Goal: Task Accomplishment & Management: Complete application form

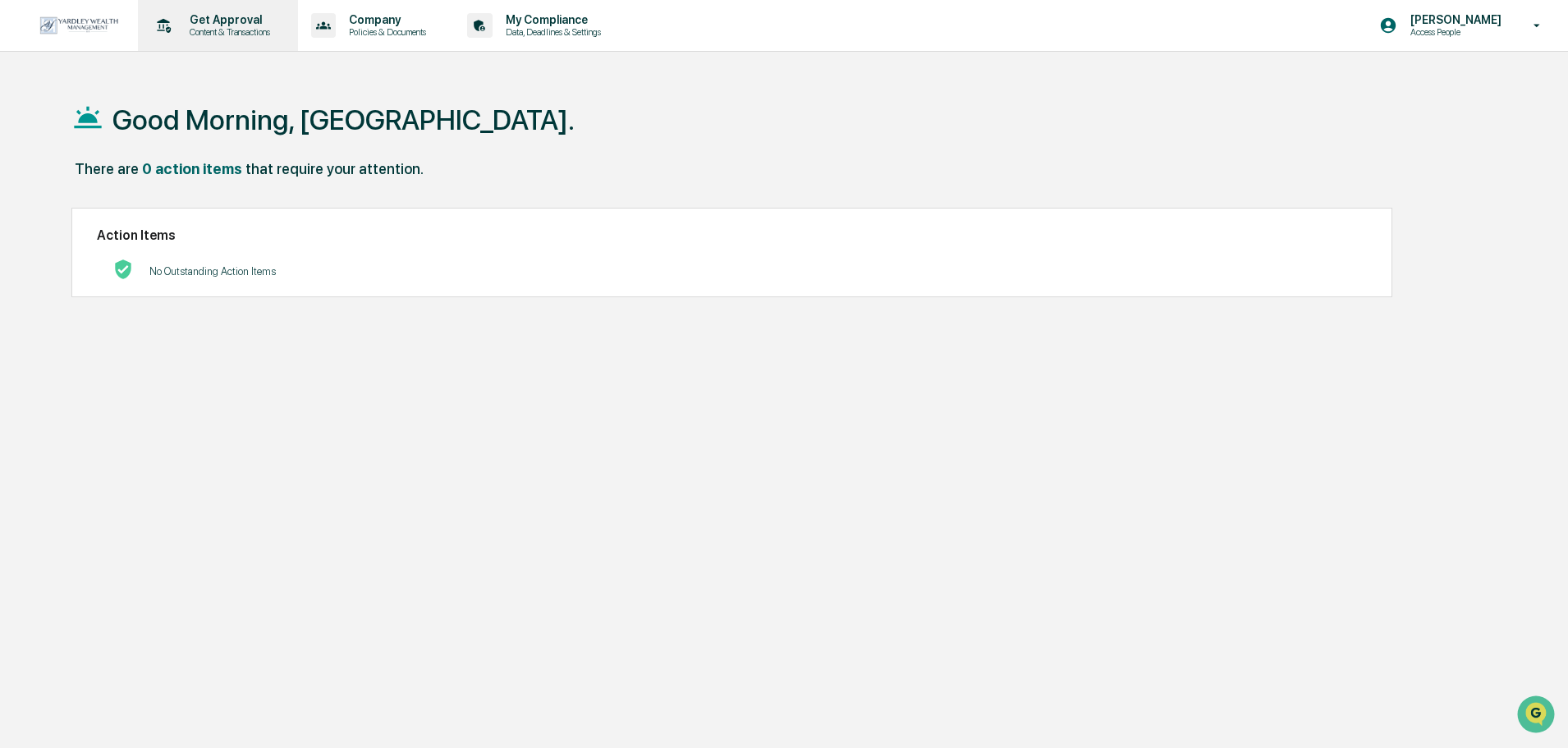
click at [256, 42] on div "Get Approval Content & Transactions" at bounding box center [216, 25] width 143 height 51
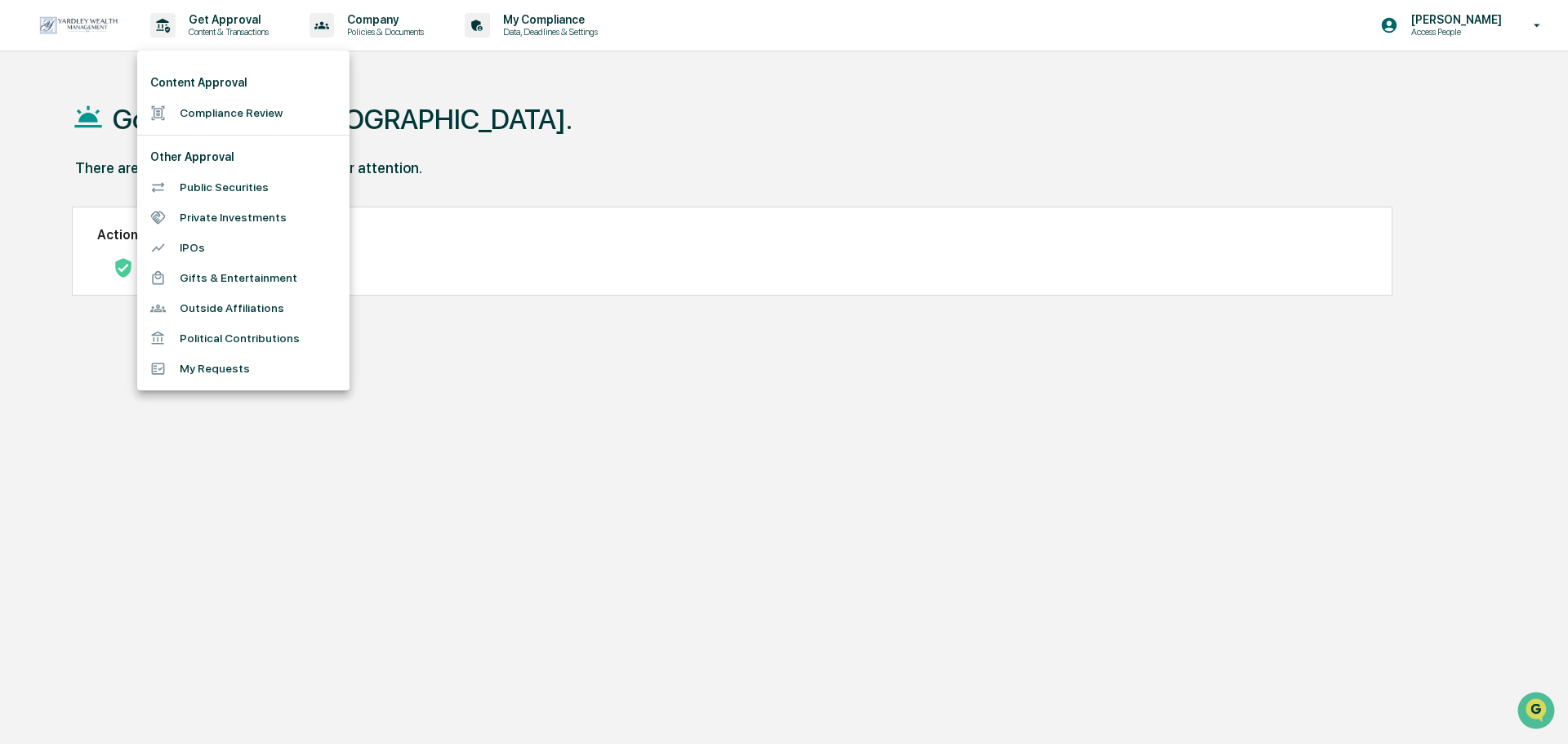
click at [255, 124] on li "Compliance Review" at bounding box center [243, 112] width 212 height 30
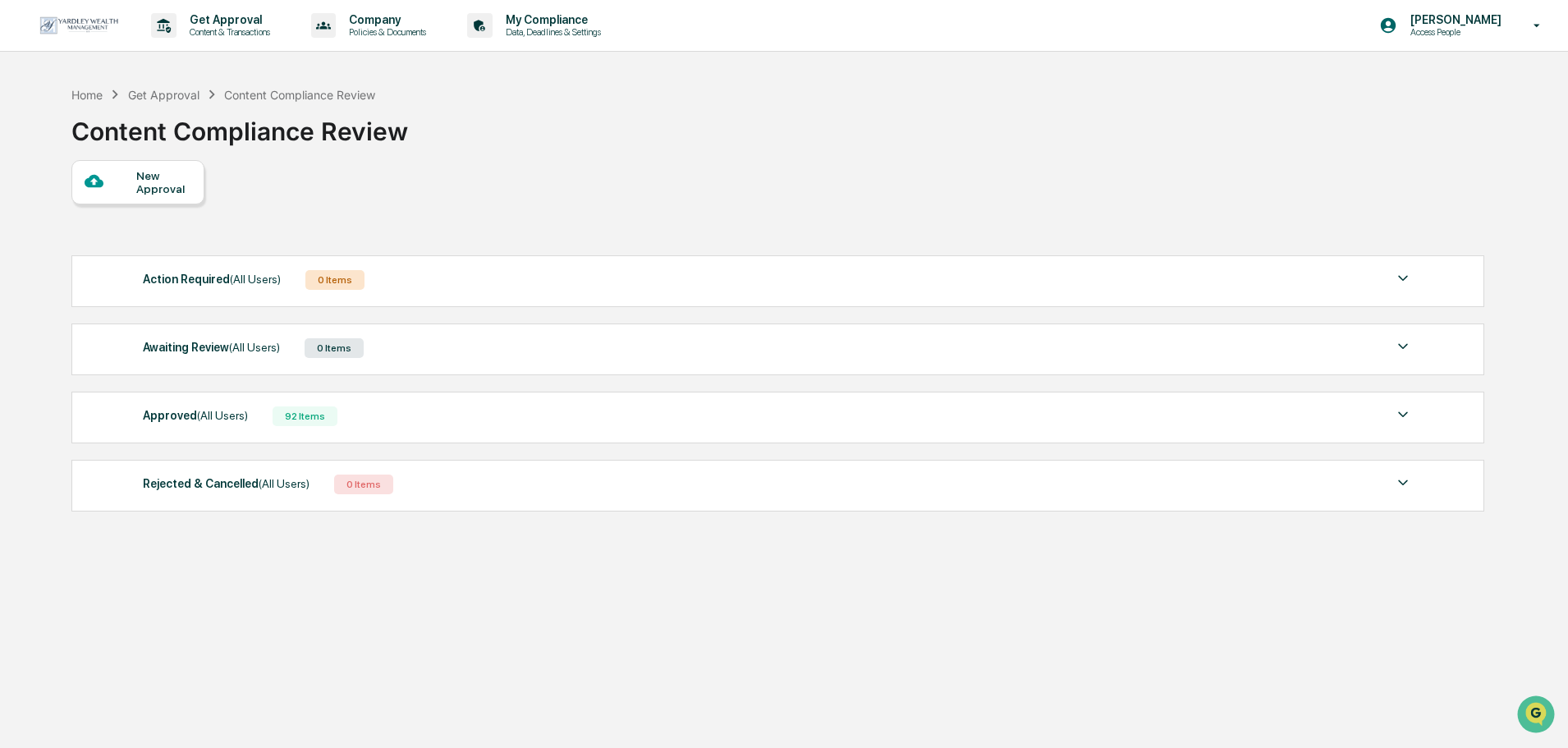
click at [174, 177] on div "New Approval" at bounding box center [164, 182] width 55 height 27
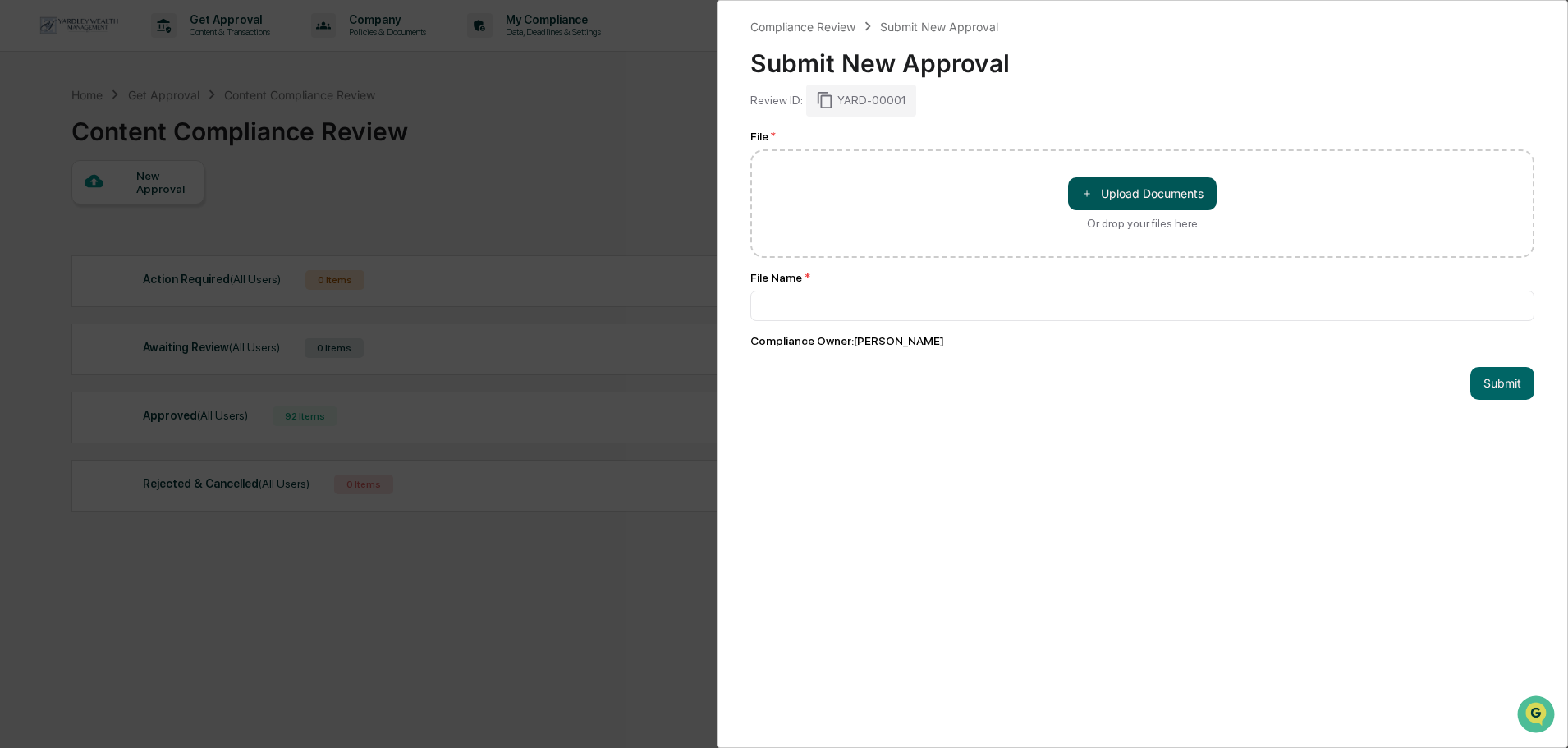
click at [1156, 195] on button "＋ Upload Documents" at bounding box center [1142, 194] width 149 height 33
type input "**********"
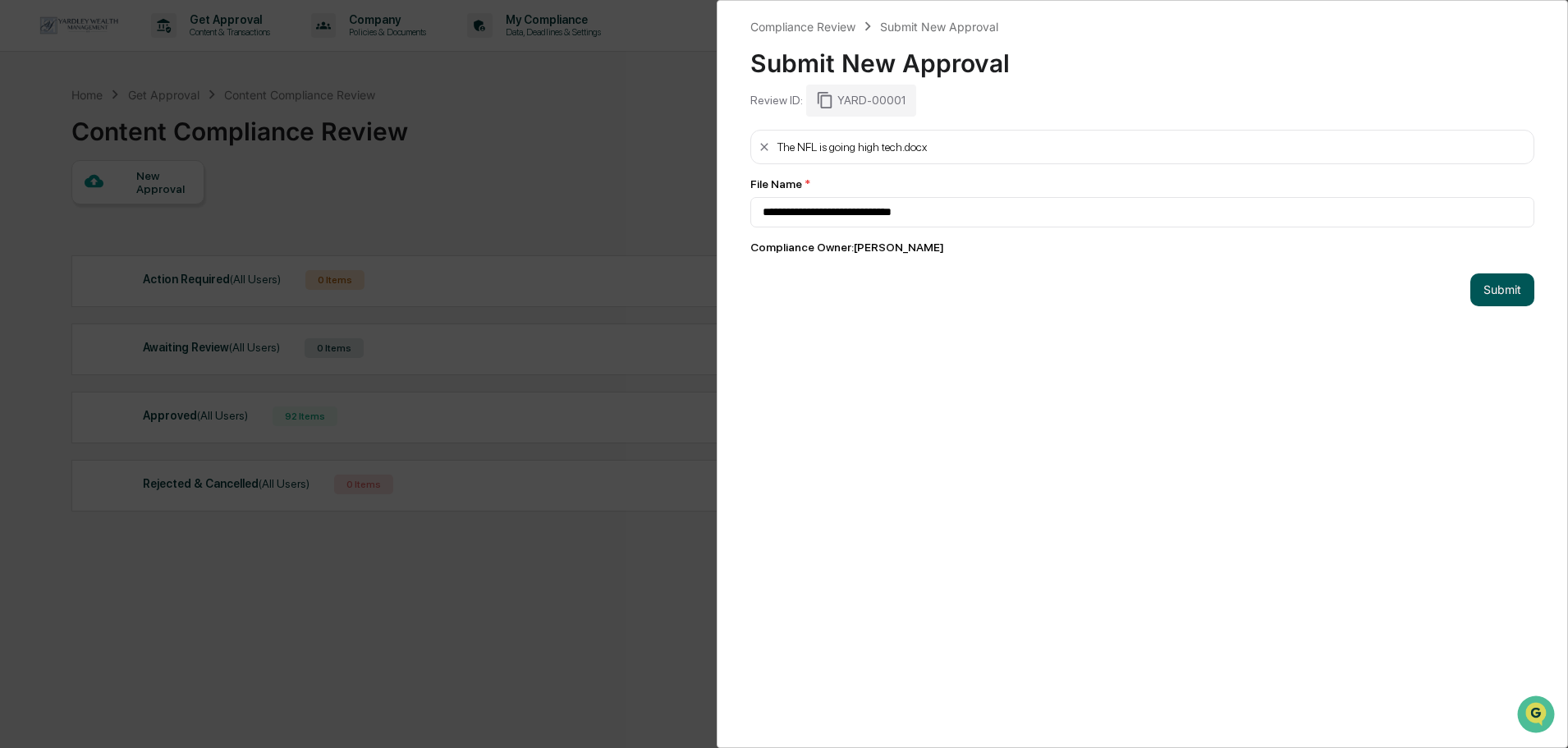
click at [1495, 298] on button "Submit" at bounding box center [1502, 290] width 64 height 33
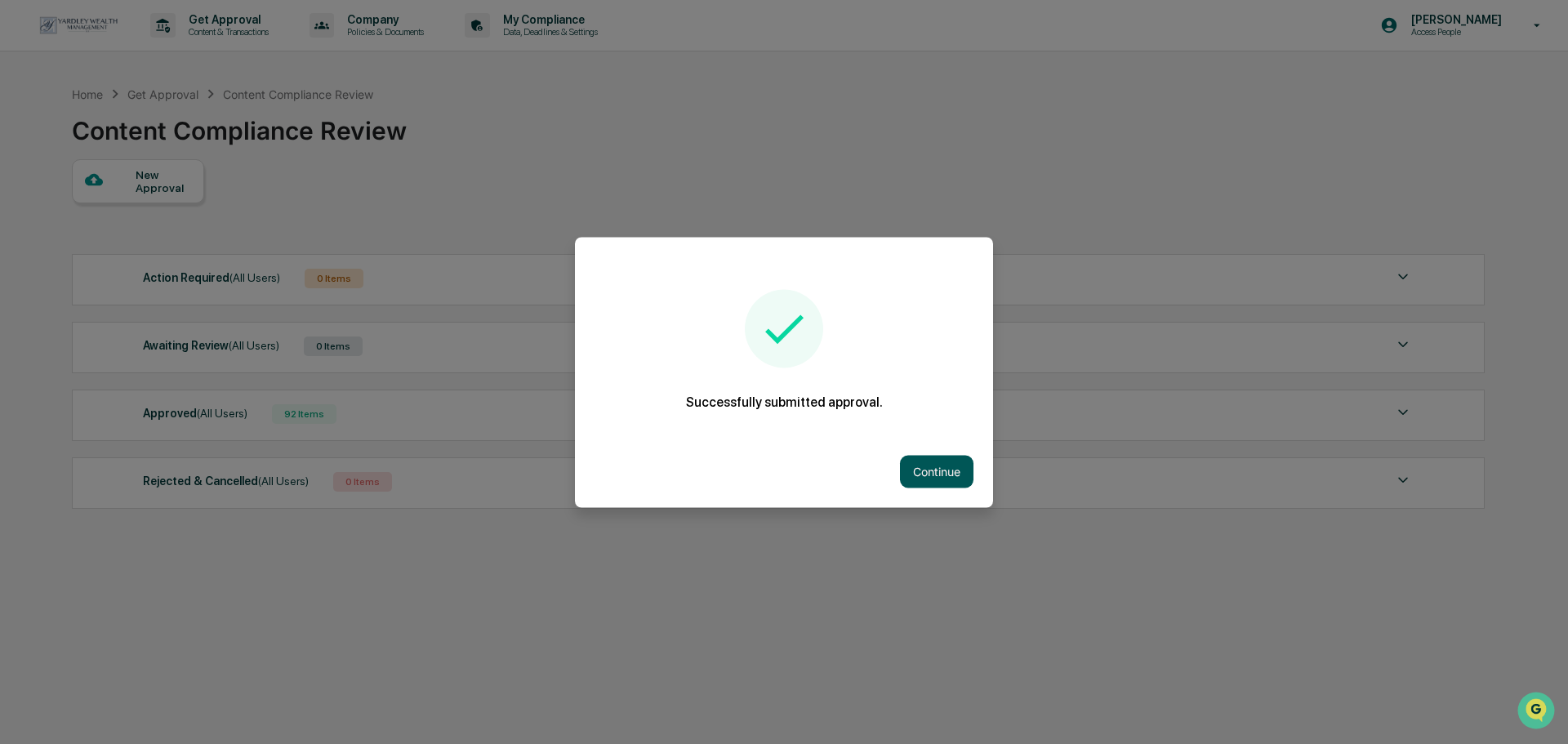
click at [939, 471] on button "Continue" at bounding box center [937, 472] width 73 height 33
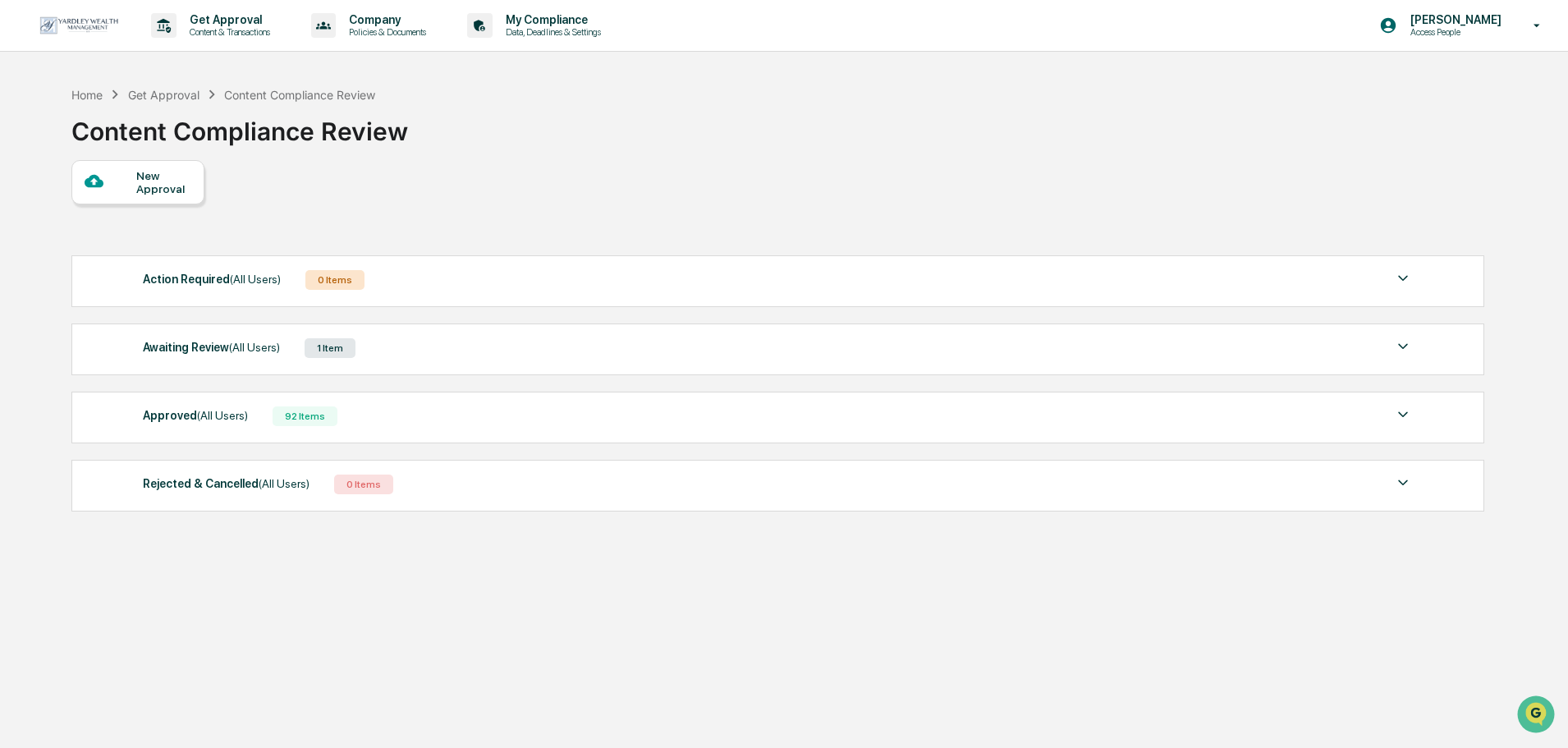
click at [621, 187] on div "New Approval" at bounding box center [777, 182] width 1411 height 44
